Goal: Communication & Community: Answer question/provide support

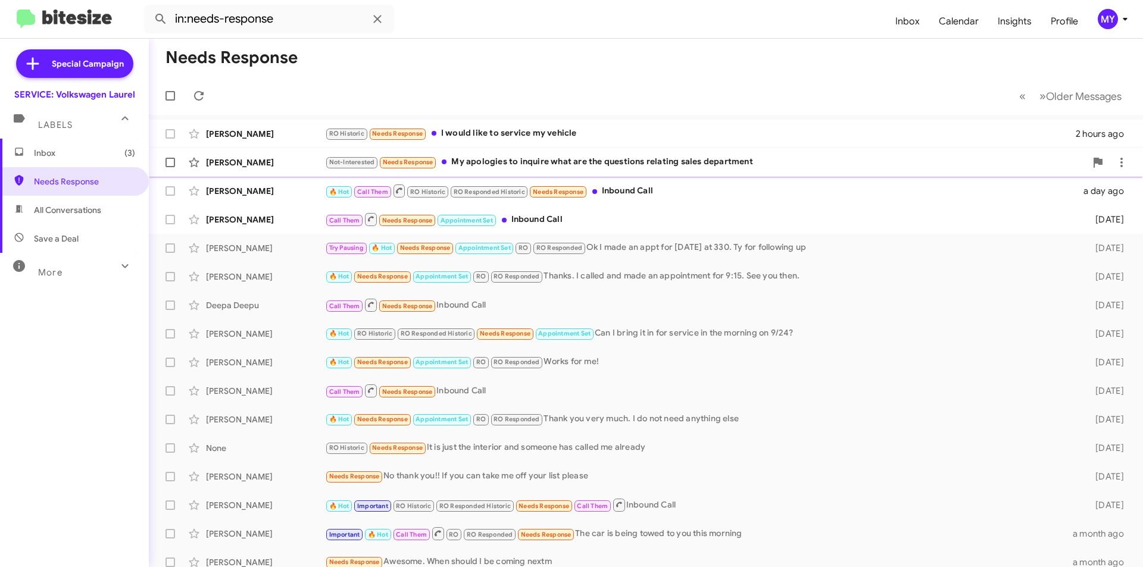
click at [526, 161] on div "Not-Interested Needs Response My apologies to inquire what are the questions re…" at bounding box center [705, 162] width 761 height 14
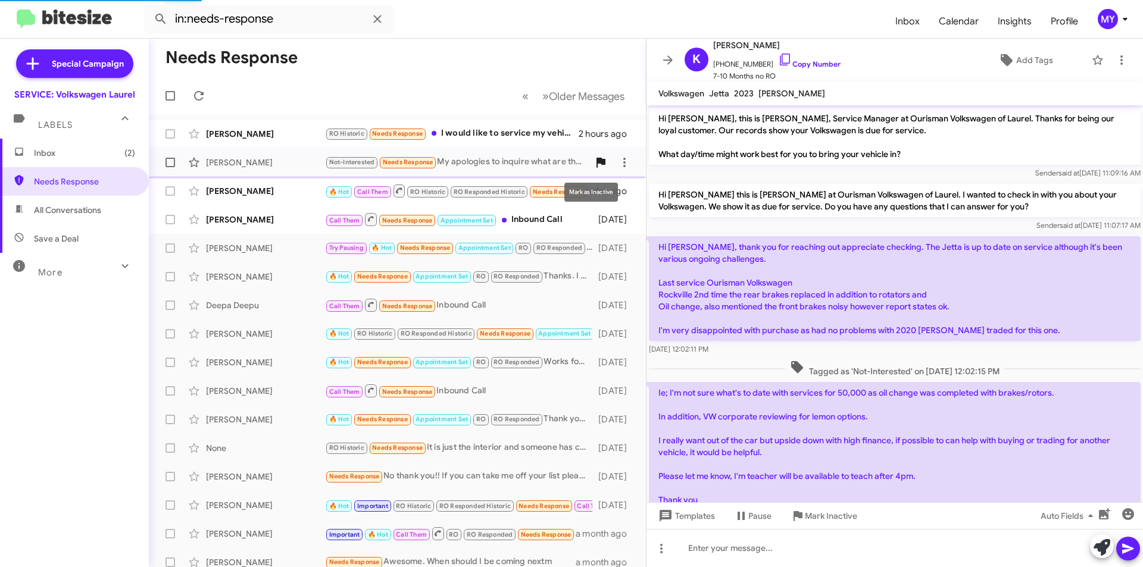
scroll to position [139, 0]
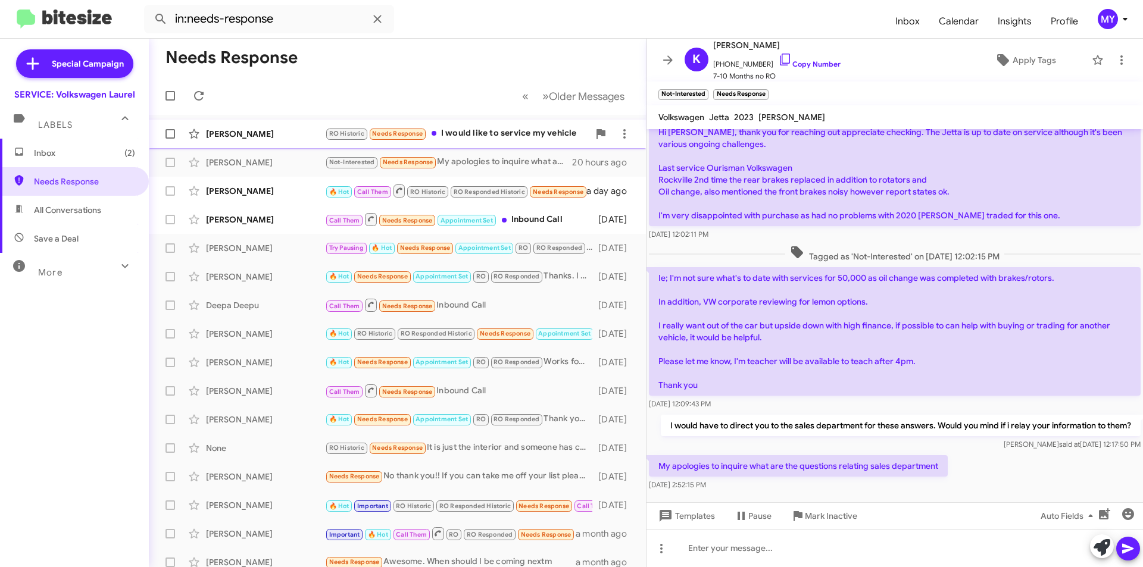
click at [538, 134] on div "RO Historic Needs Response I would like to service my vehicle" at bounding box center [457, 134] width 264 height 14
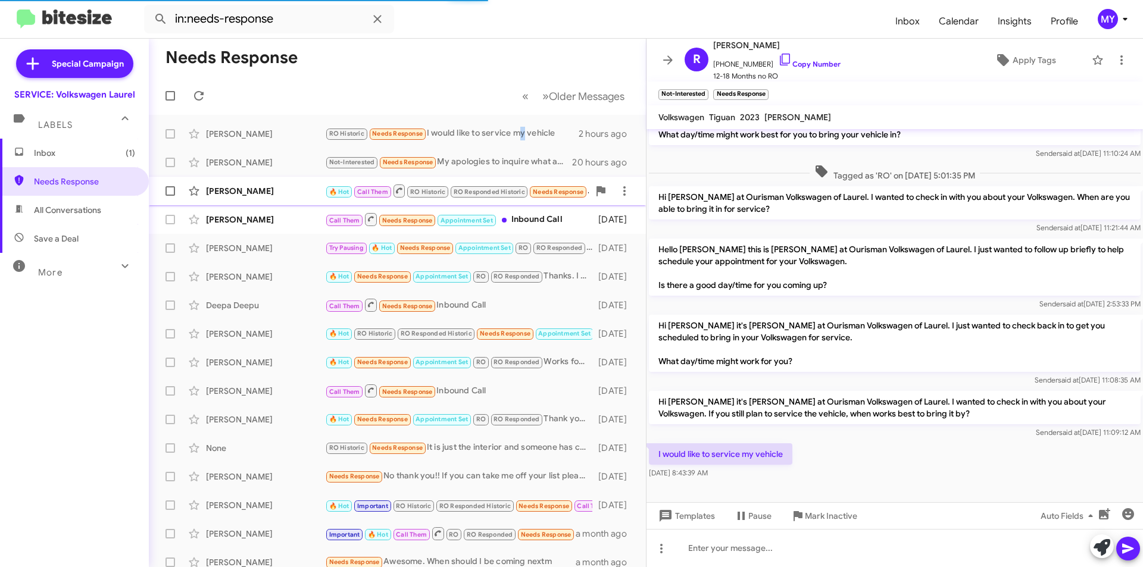
scroll to position [43, 0]
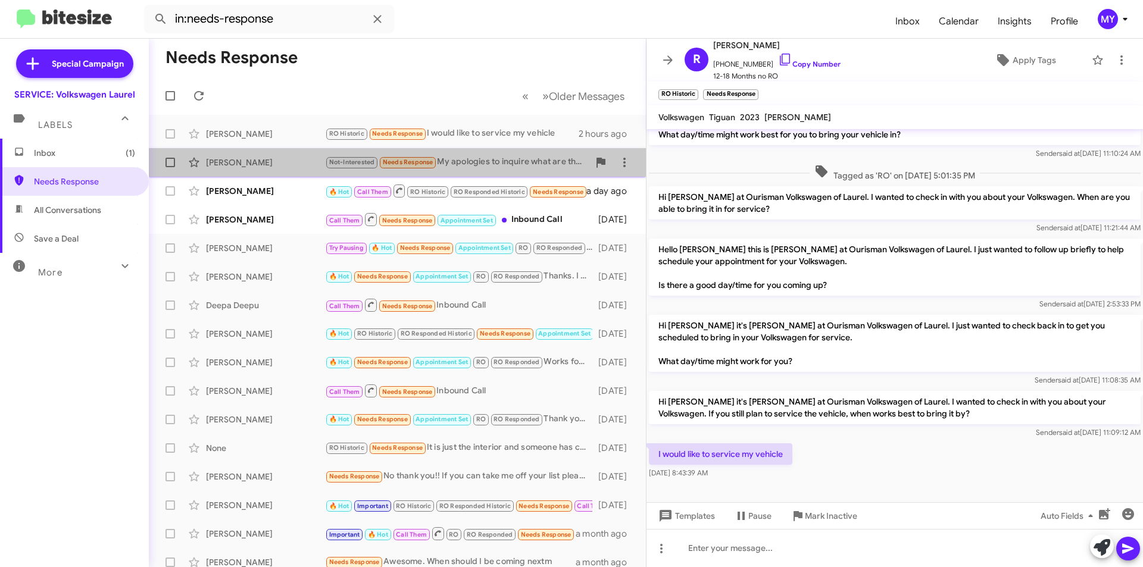
click at [511, 162] on div "Not-Interested Needs Response My apologies to inquire what are the questions re…" at bounding box center [457, 162] width 264 height 14
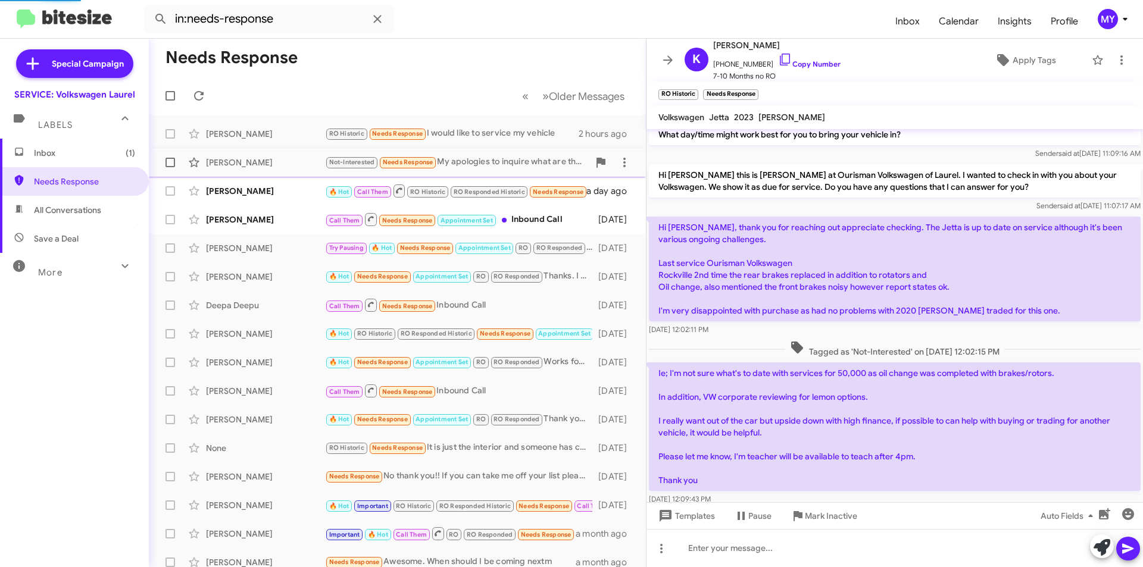
scroll to position [163, 0]
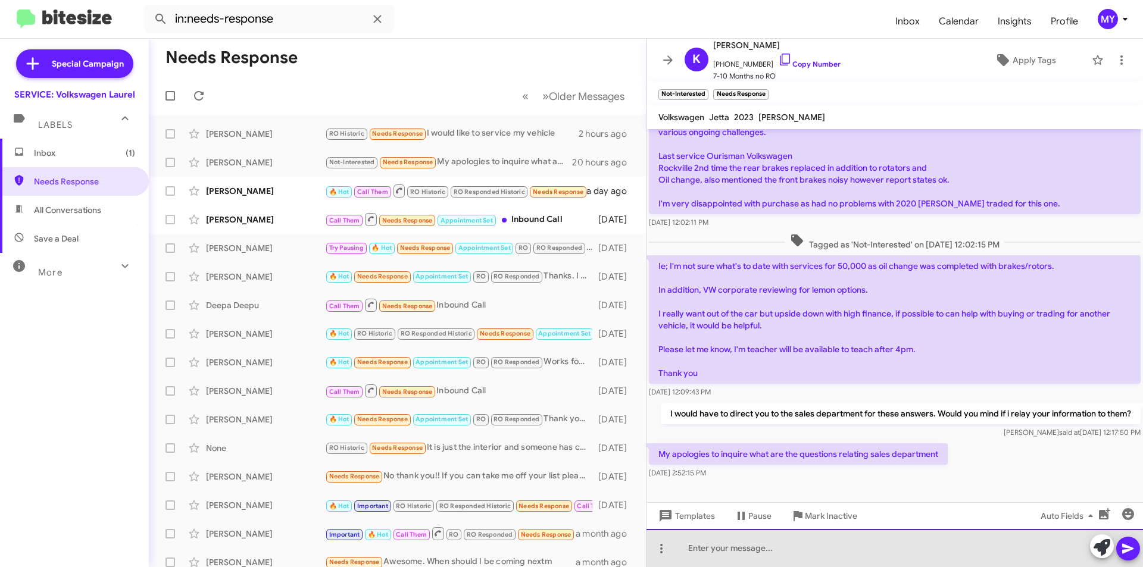
click at [719, 544] on div at bounding box center [895, 548] width 497 height 38
drag, startPoint x: 781, startPoint y: 549, endPoint x: 772, endPoint y: 550, distance: 8.4
drag, startPoint x: 772, startPoint y: 550, endPoint x: 931, endPoint y: 545, distance: 159.0
click at [931, 545] on div "I apologize for any inconveniences" at bounding box center [895, 548] width 497 height 38
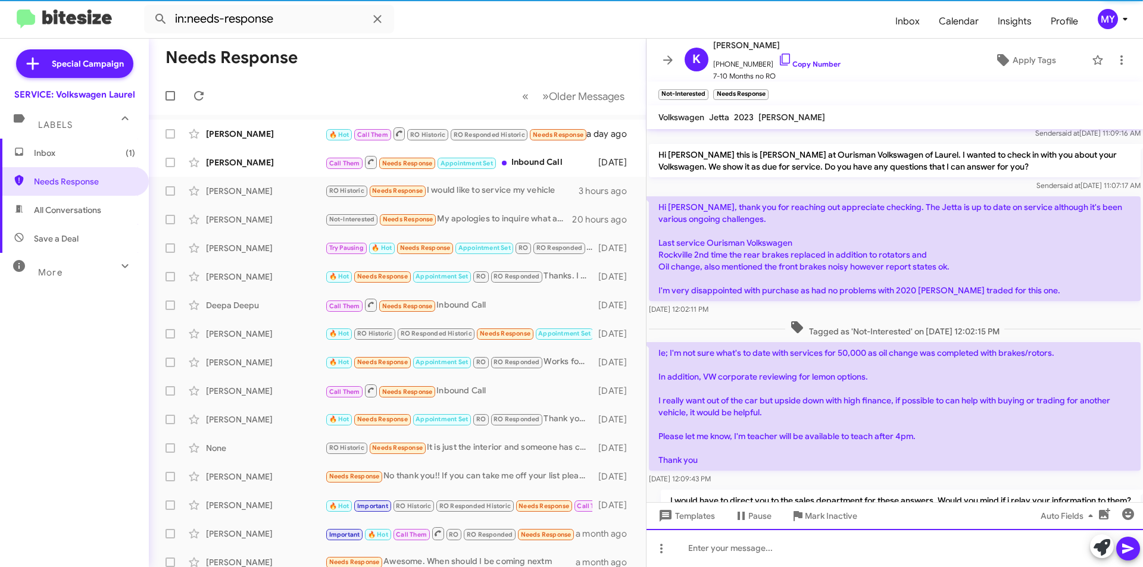
scroll to position [242, 0]
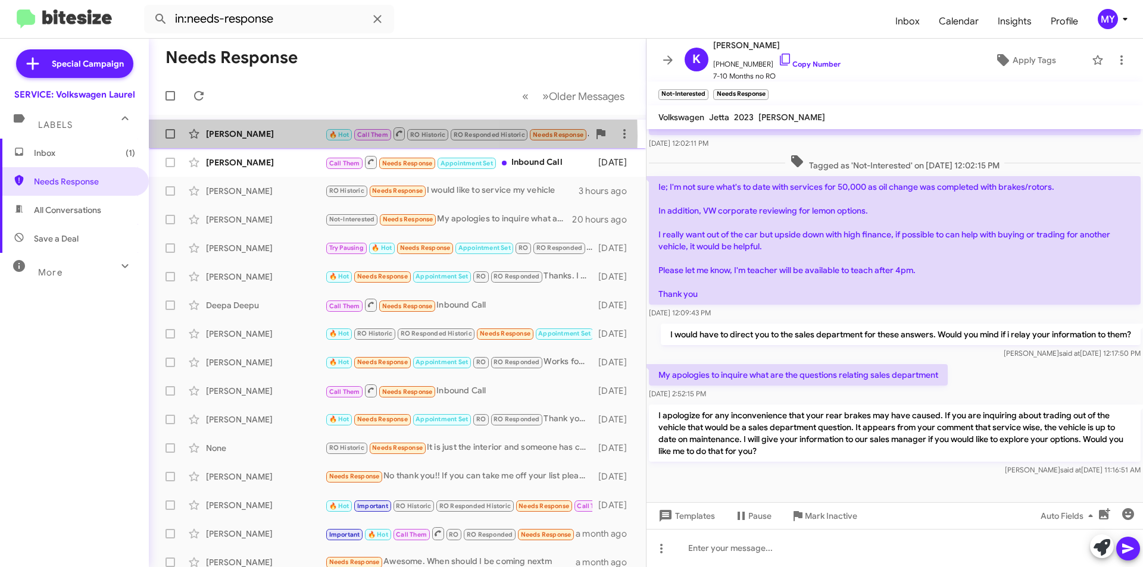
click at [266, 136] on div "[PERSON_NAME]" at bounding box center [265, 134] width 119 height 12
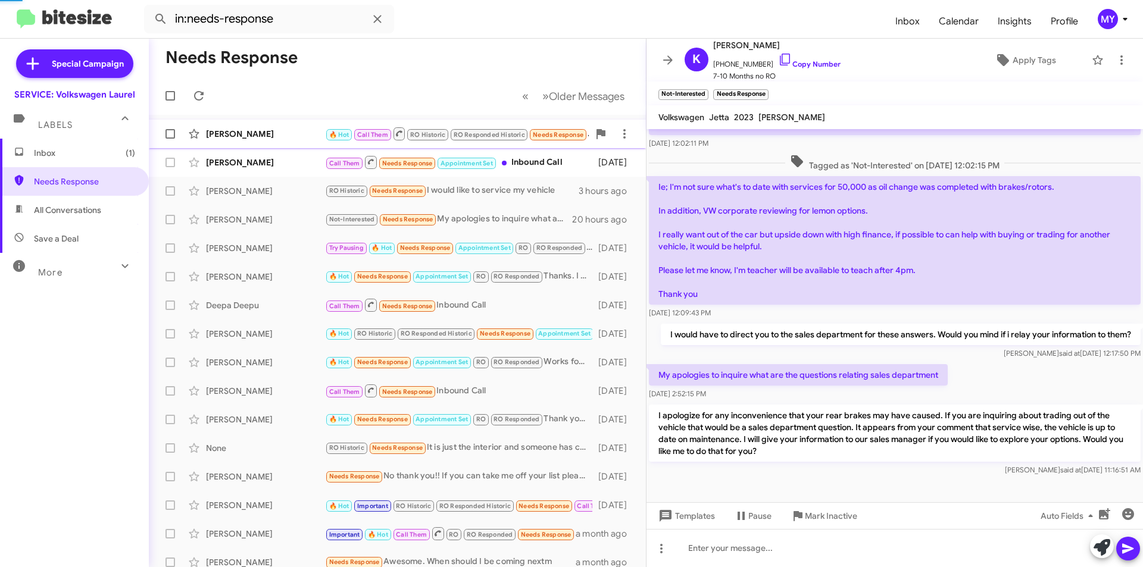
scroll to position [201, 0]
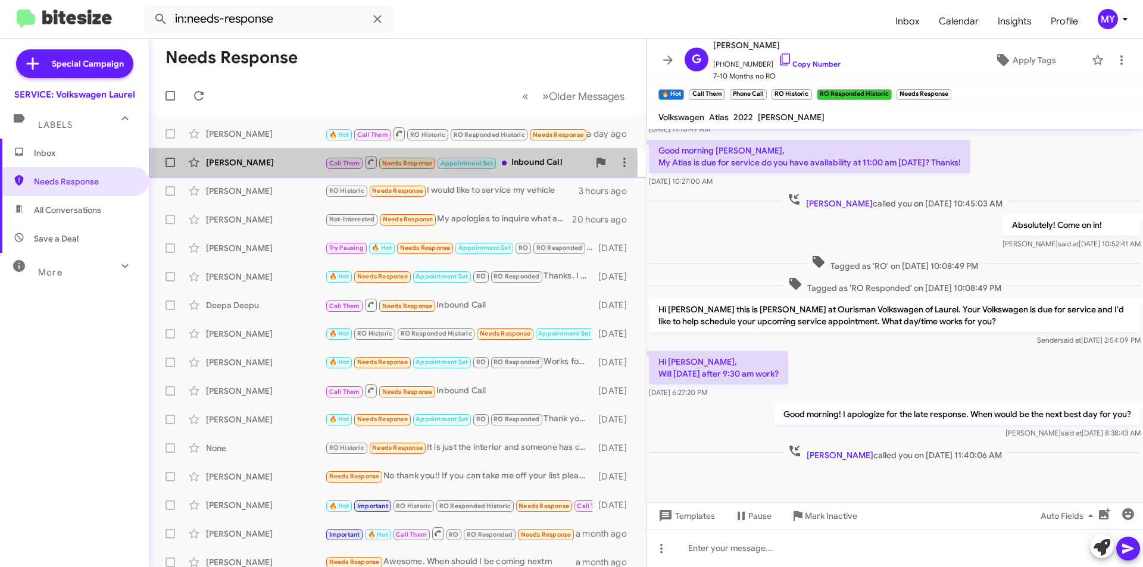
click at [253, 164] on div "[PERSON_NAME]" at bounding box center [265, 163] width 119 height 12
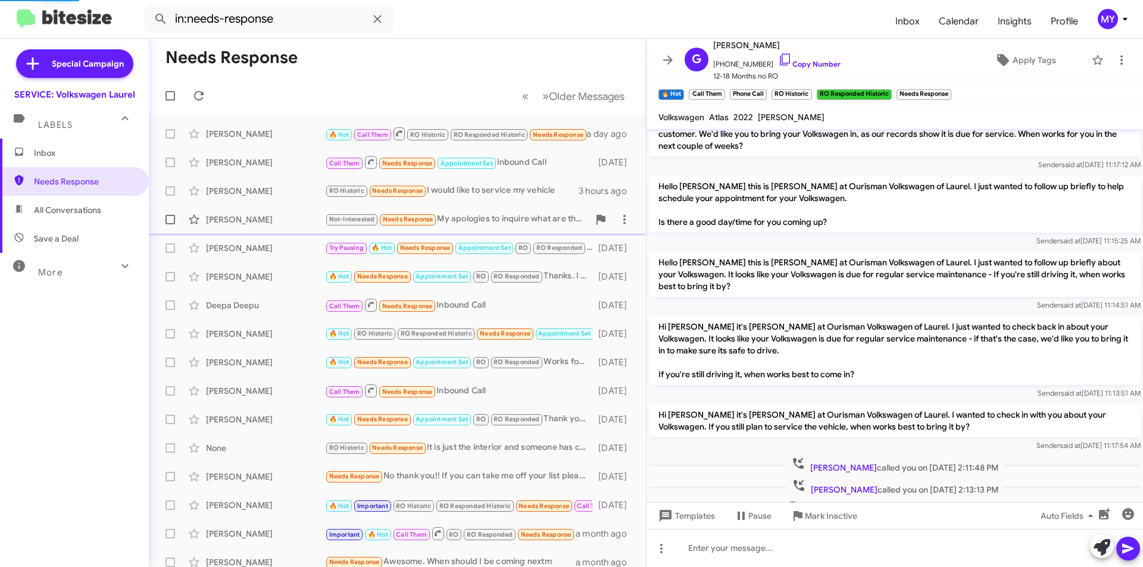
scroll to position [252, 0]
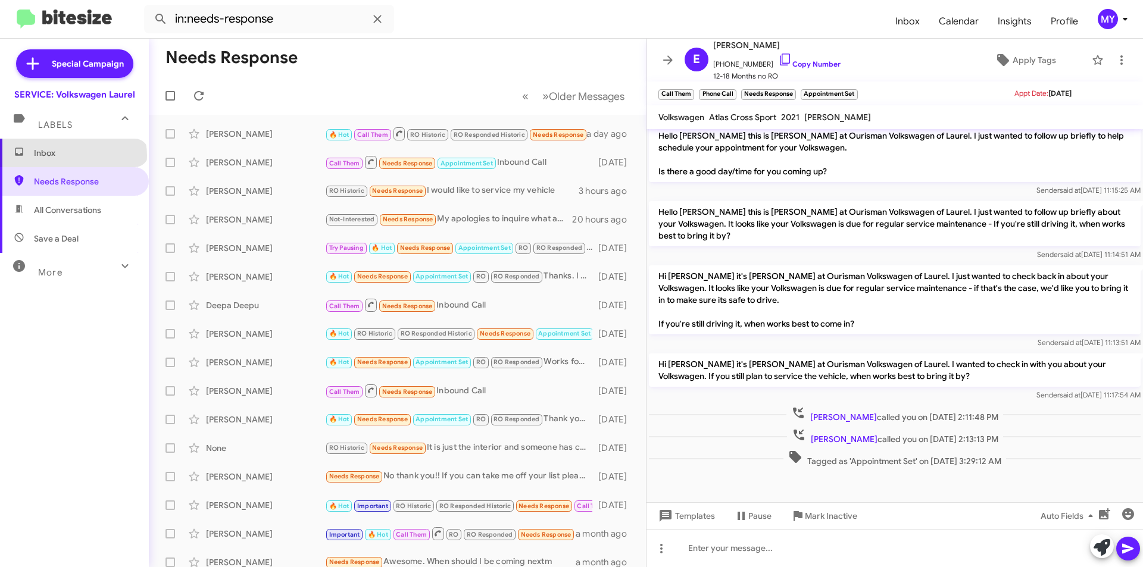
click at [73, 156] on span "Inbox" at bounding box center [84, 153] width 101 height 12
